Goal: Find specific page/section: Find specific page/section

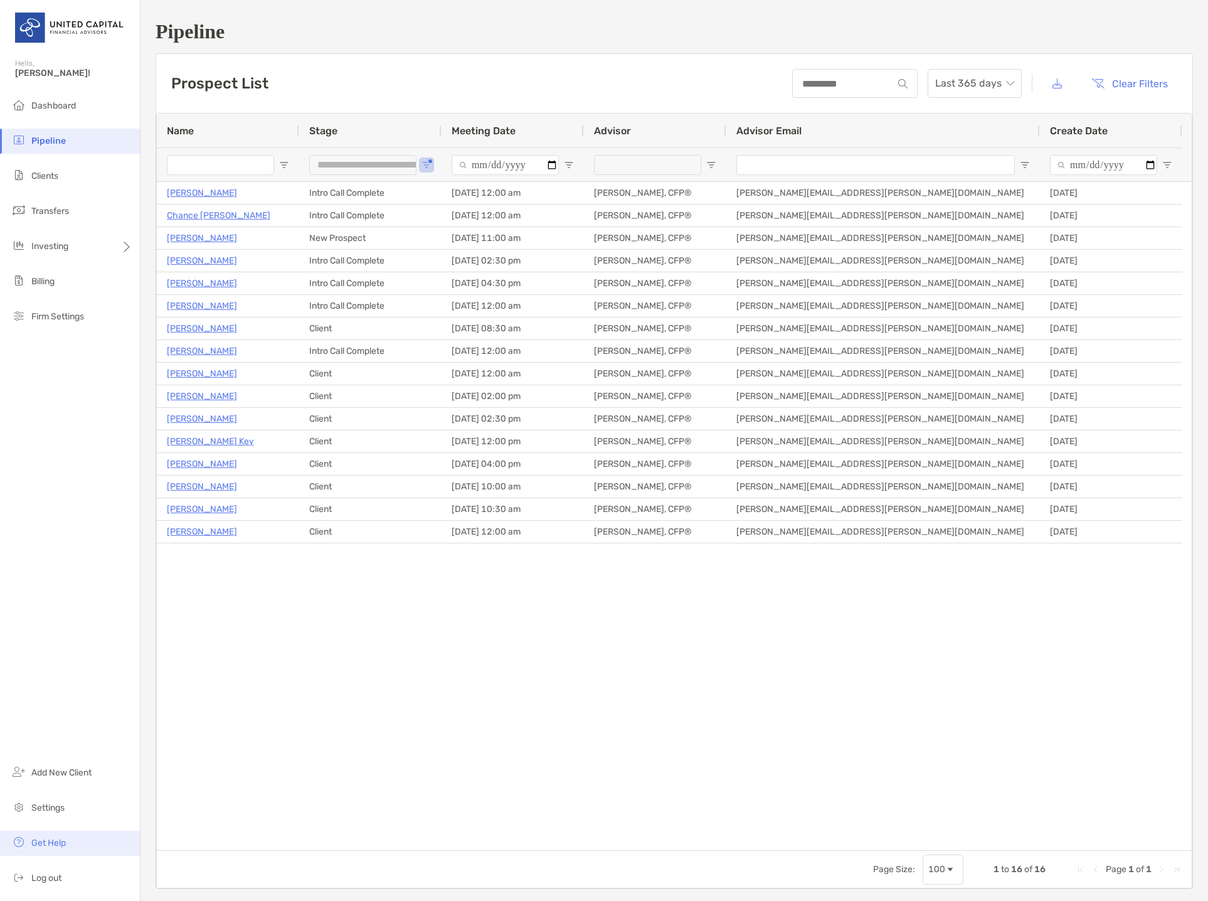
click at [65, 842] on span "Get Help" at bounding box center [48, 842] width 34 height 11
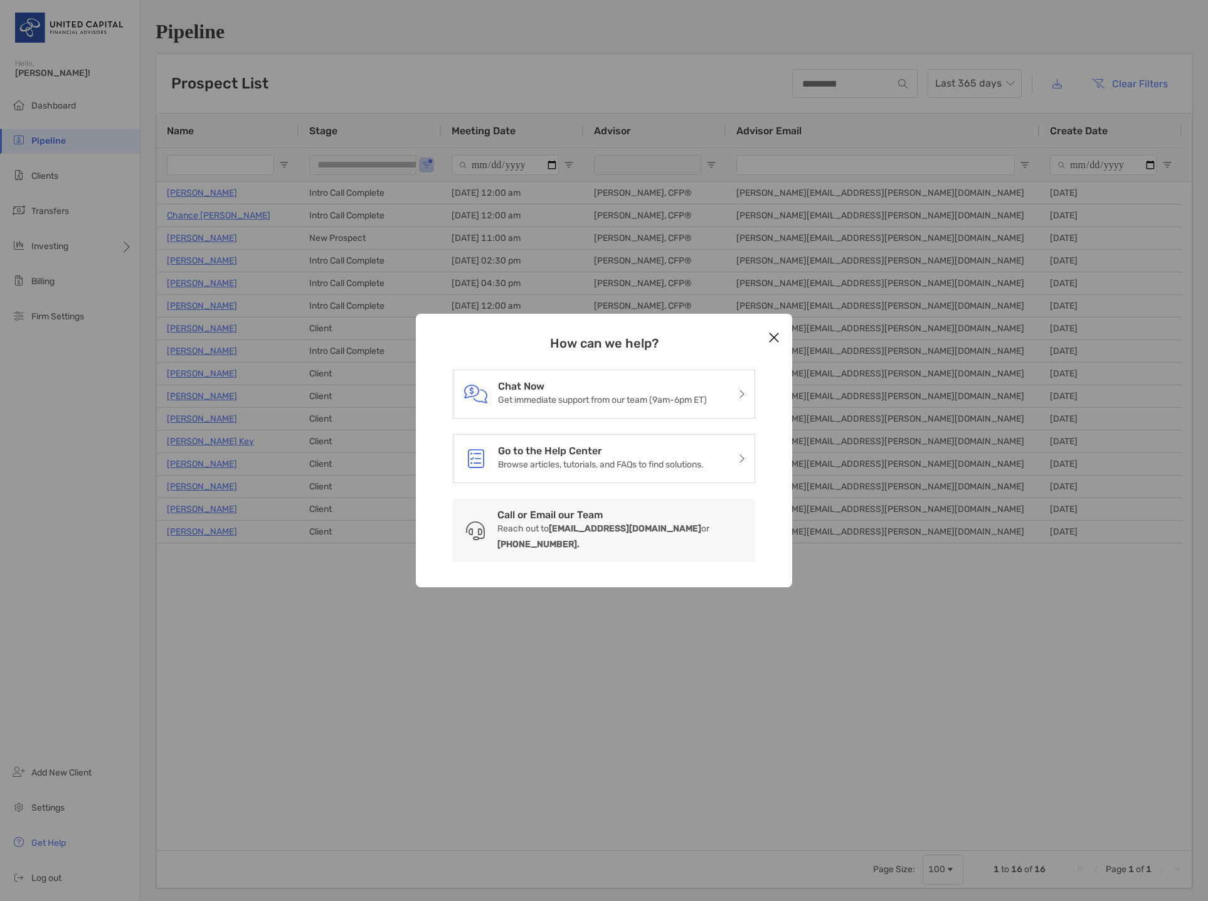
click at [778, 342] on icon "Close modal" at bounding box center [773, 337] width 11 height 15
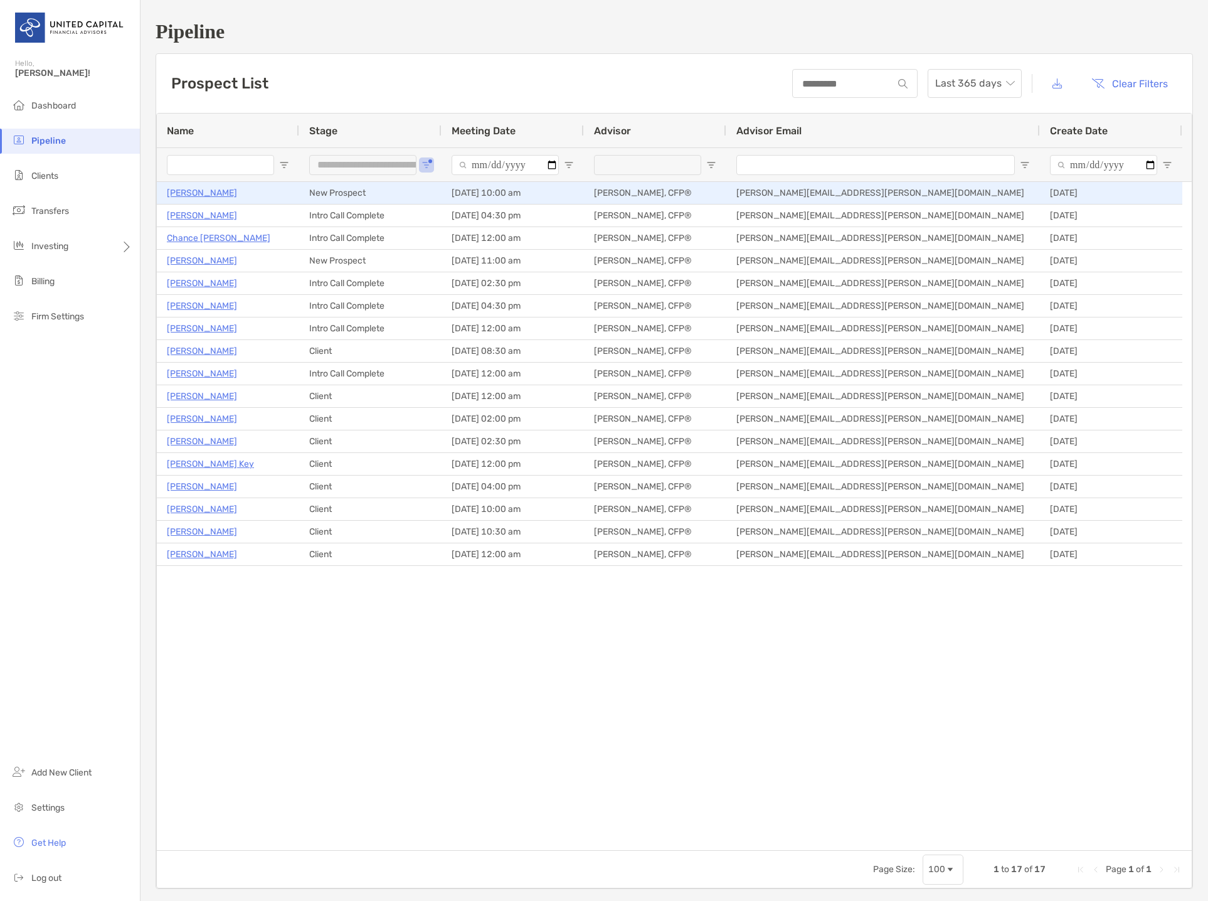
click at [206, 192] on p "[PERSON_NAME]" at bounding box center [202, 193] width 70 height 16
click at [215, 195] on p "[PERSON_NAME]" at bounding box center [202, 193] width 70 height 16
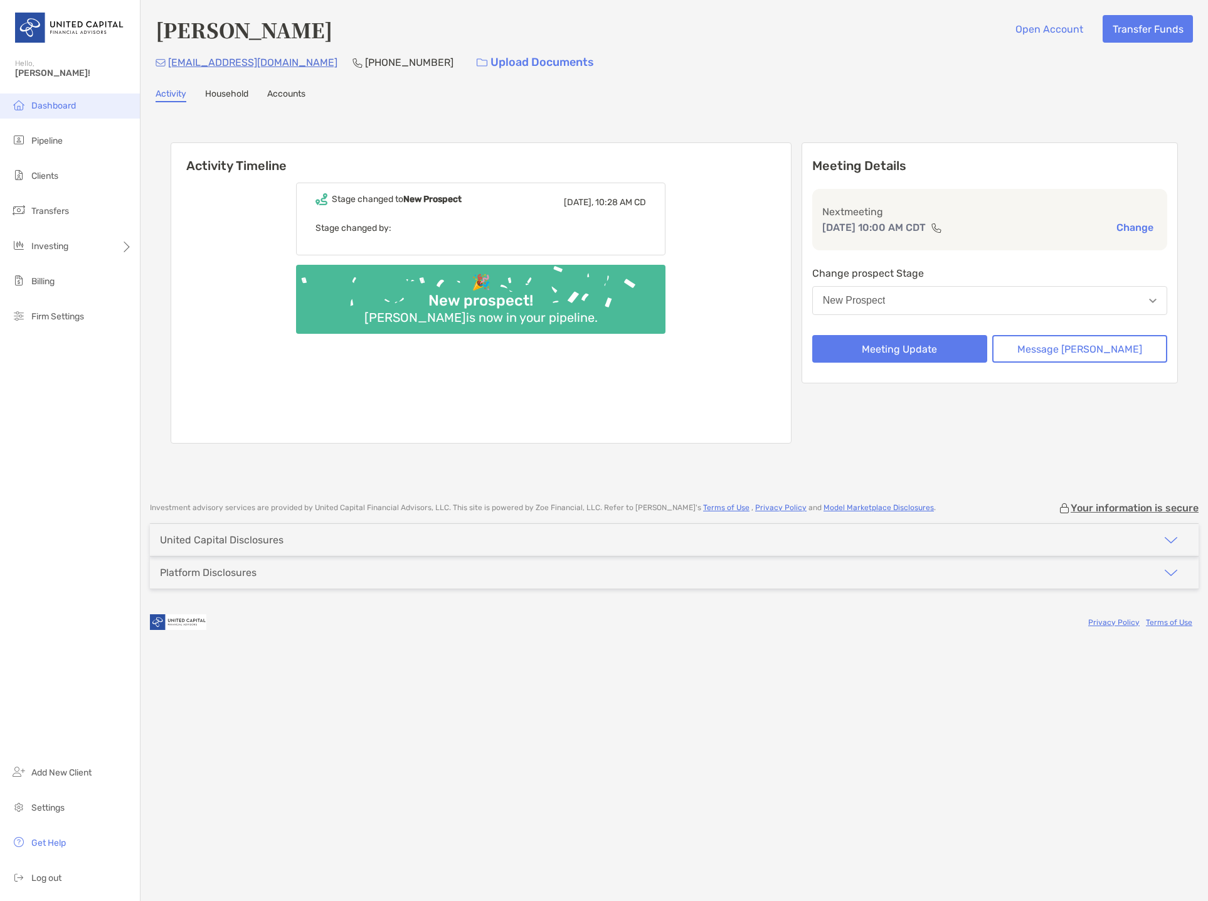
click at [56, 112] on li "Dashboard" at bounding box center [70, 105] width 140 height 25
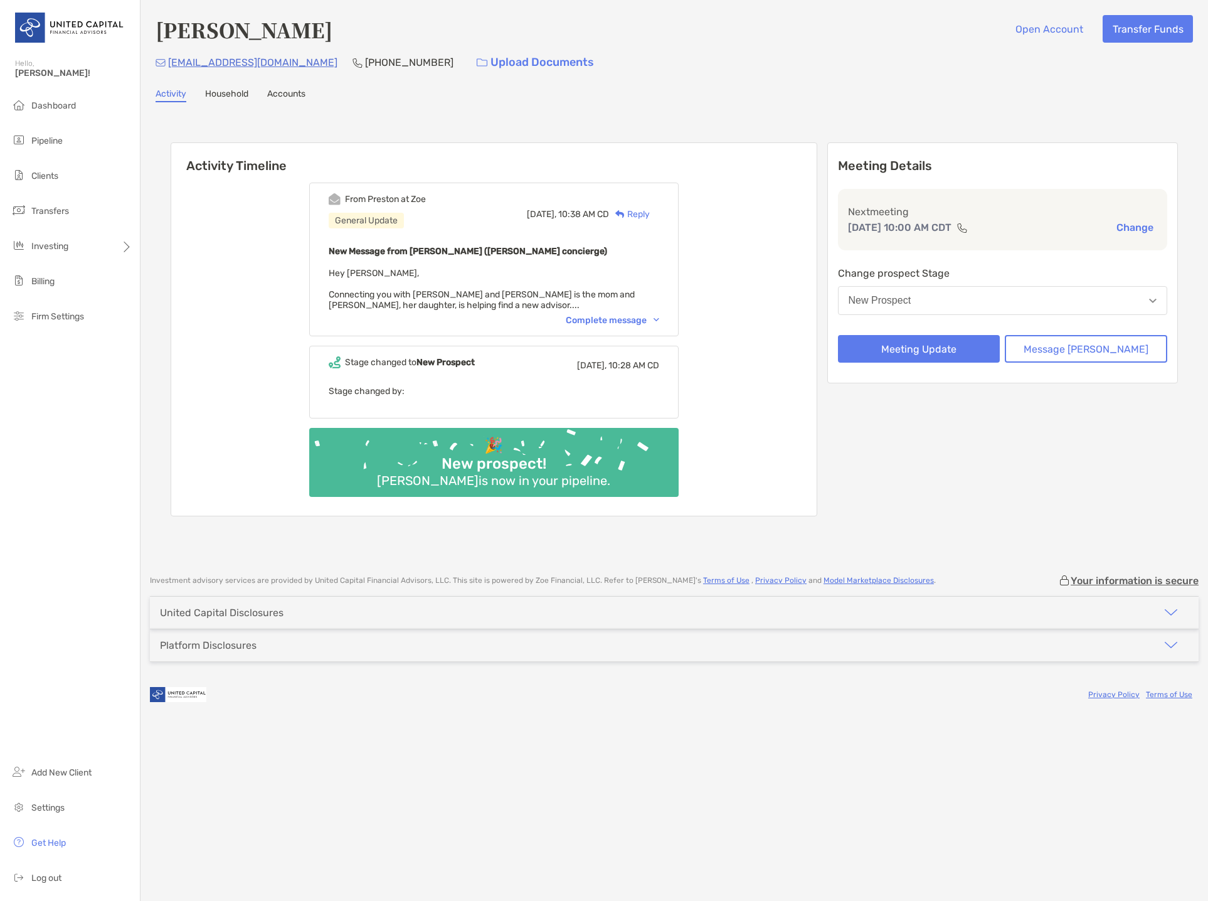
drag, startPoint x: 642, startPoint y: 315, endPoint x: 652, endPoint y: 315, distance: 9.4
click at [642, 315] on div "Complete message" at bounding box center [612, 320] width 93 height 11
